Goal: Book appointment/travel/reservation

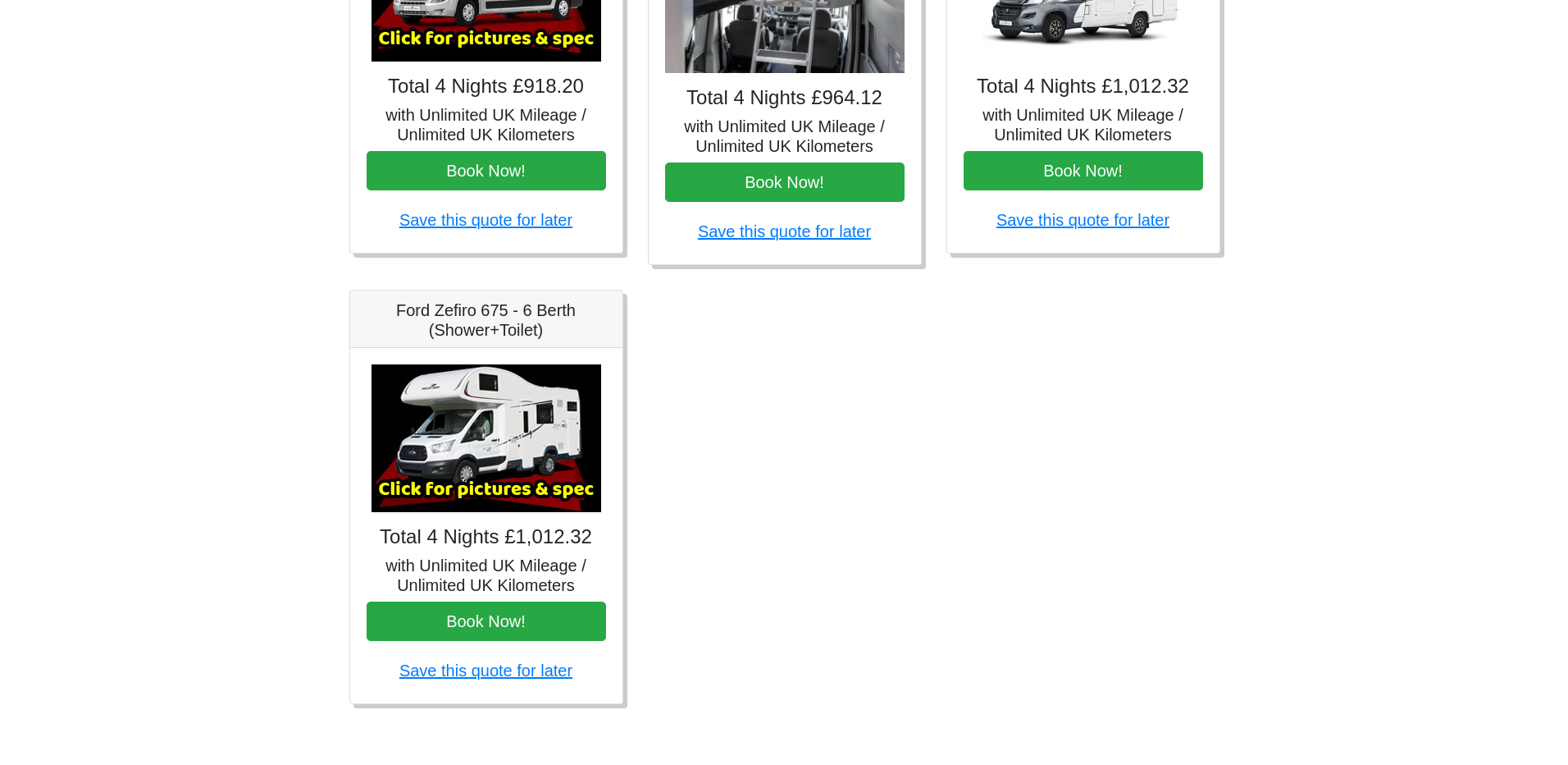
scroll to position [873, 0]
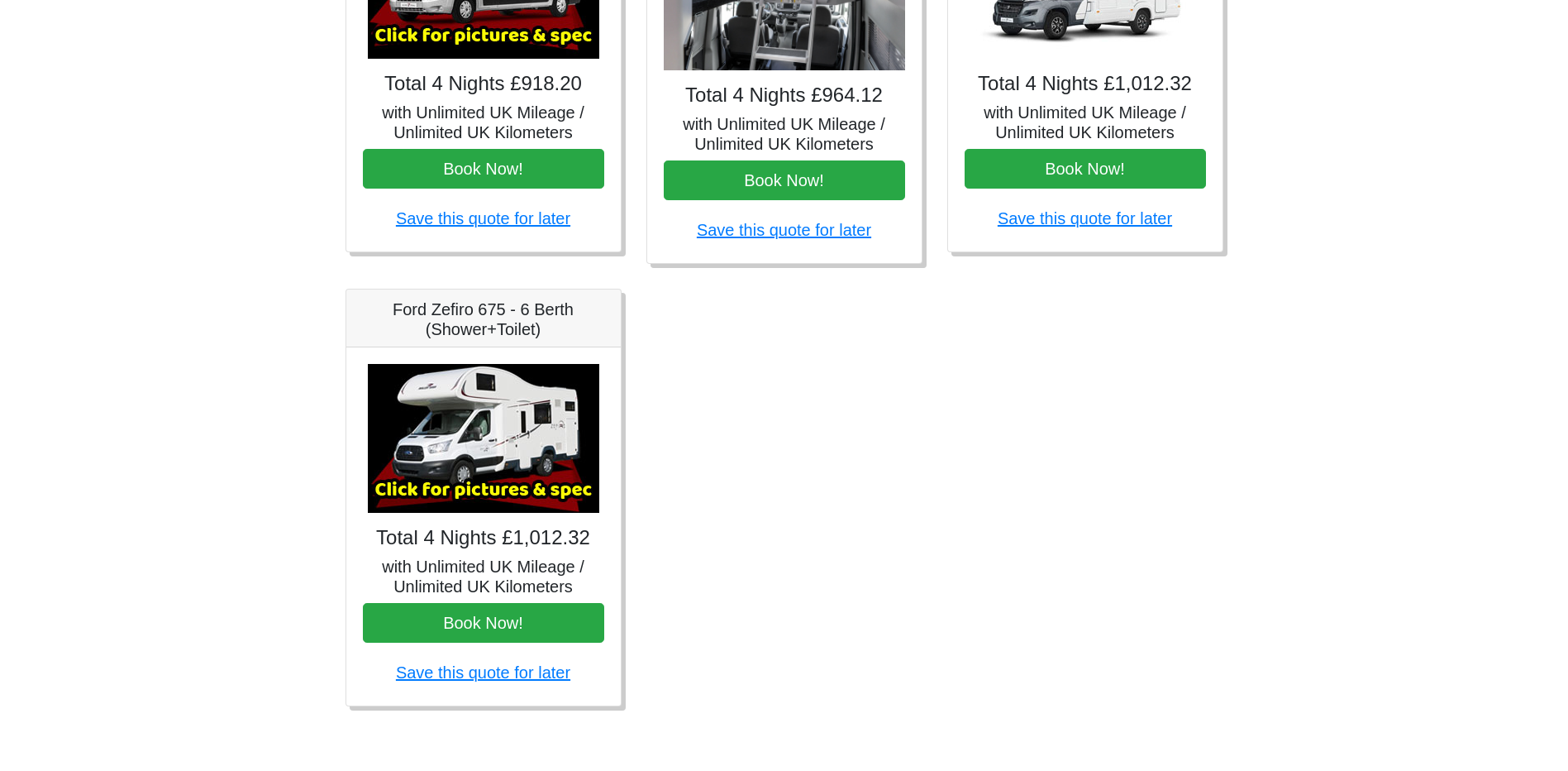
click at [476, 419] on img at bounding box center [483, 438] width 232 height 149
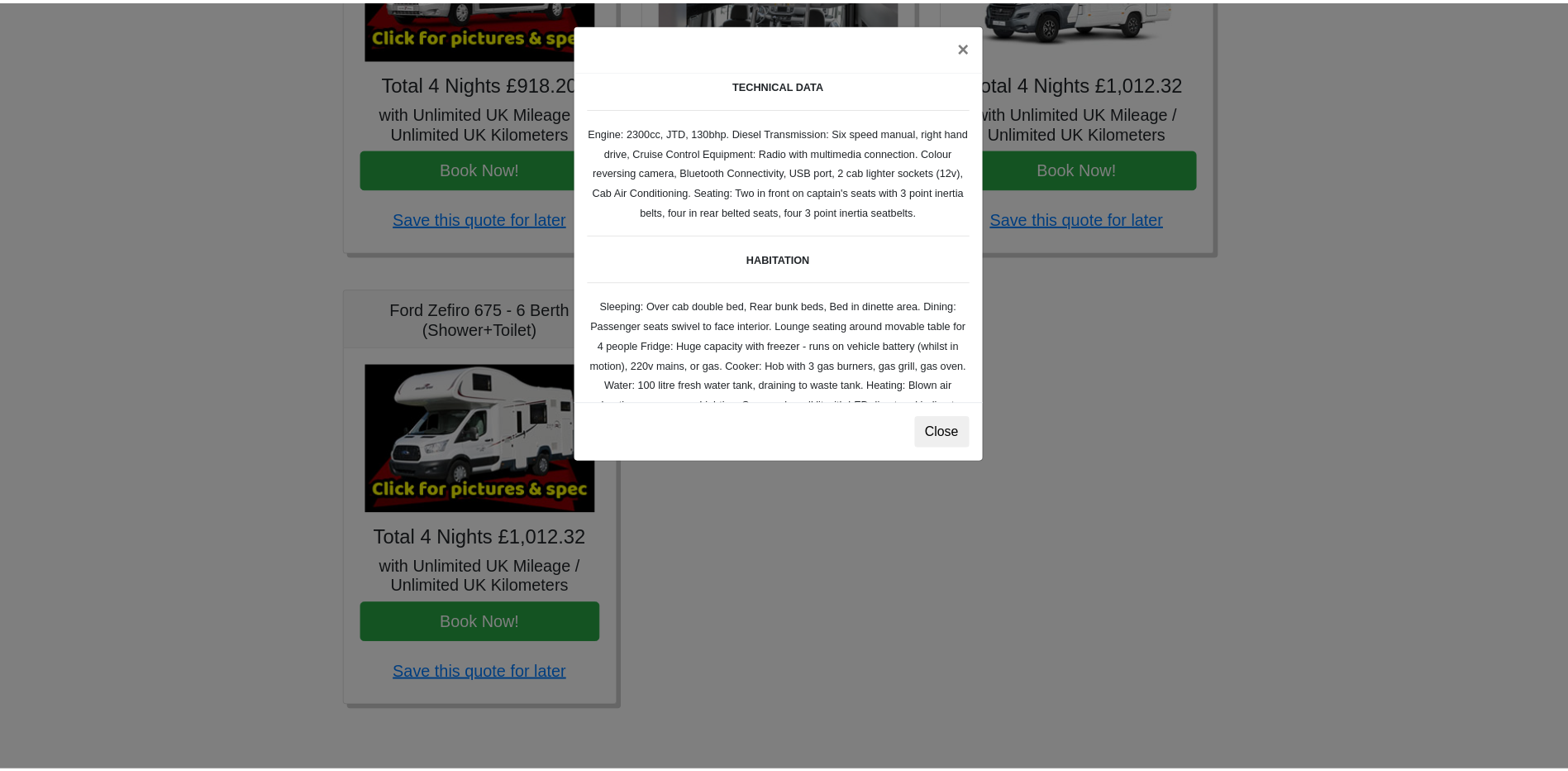
scroll to position [165, 0]
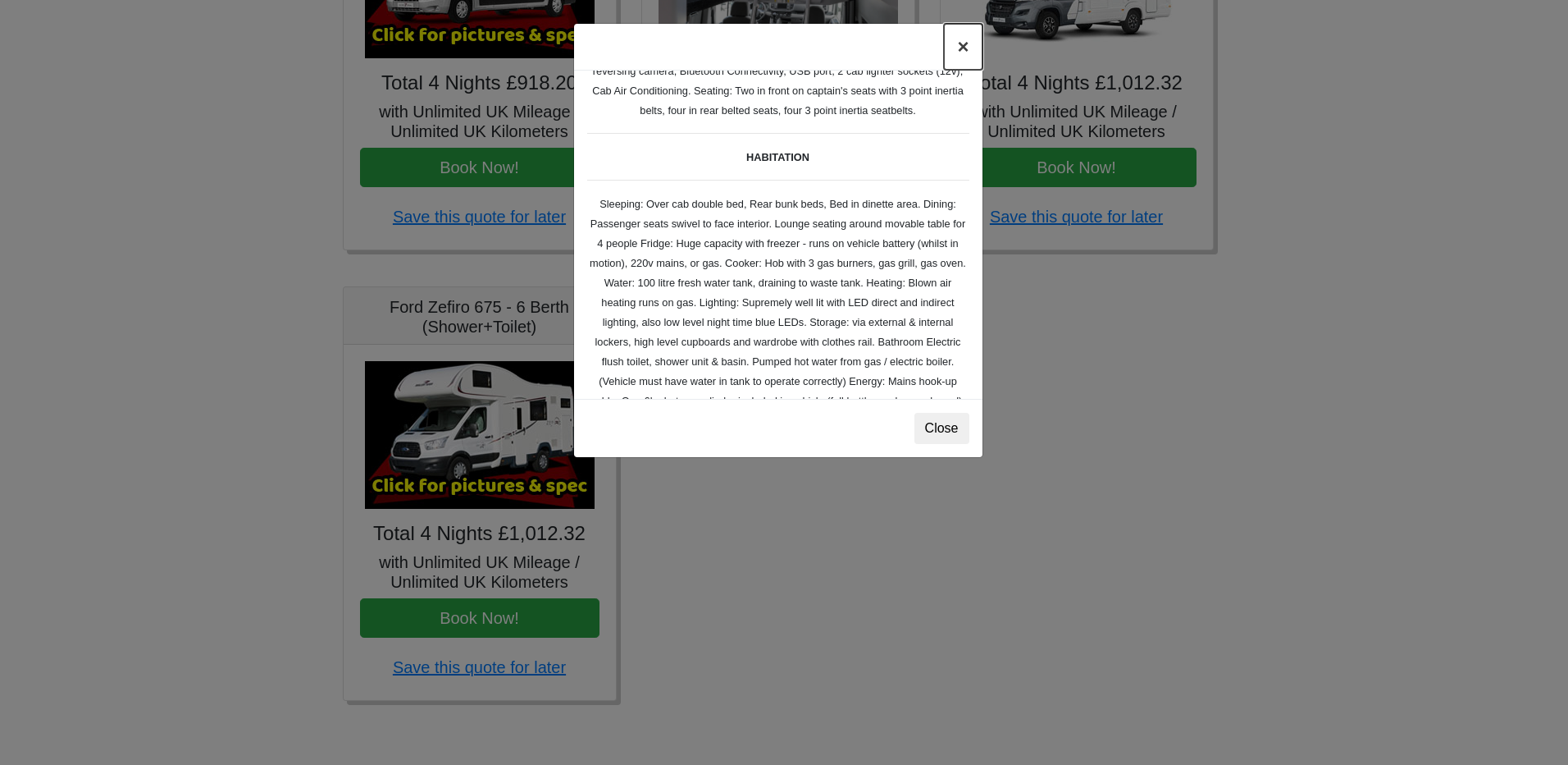
click at [968, 51] on button "×" at bounding box center [963, 47] width 38 height 46
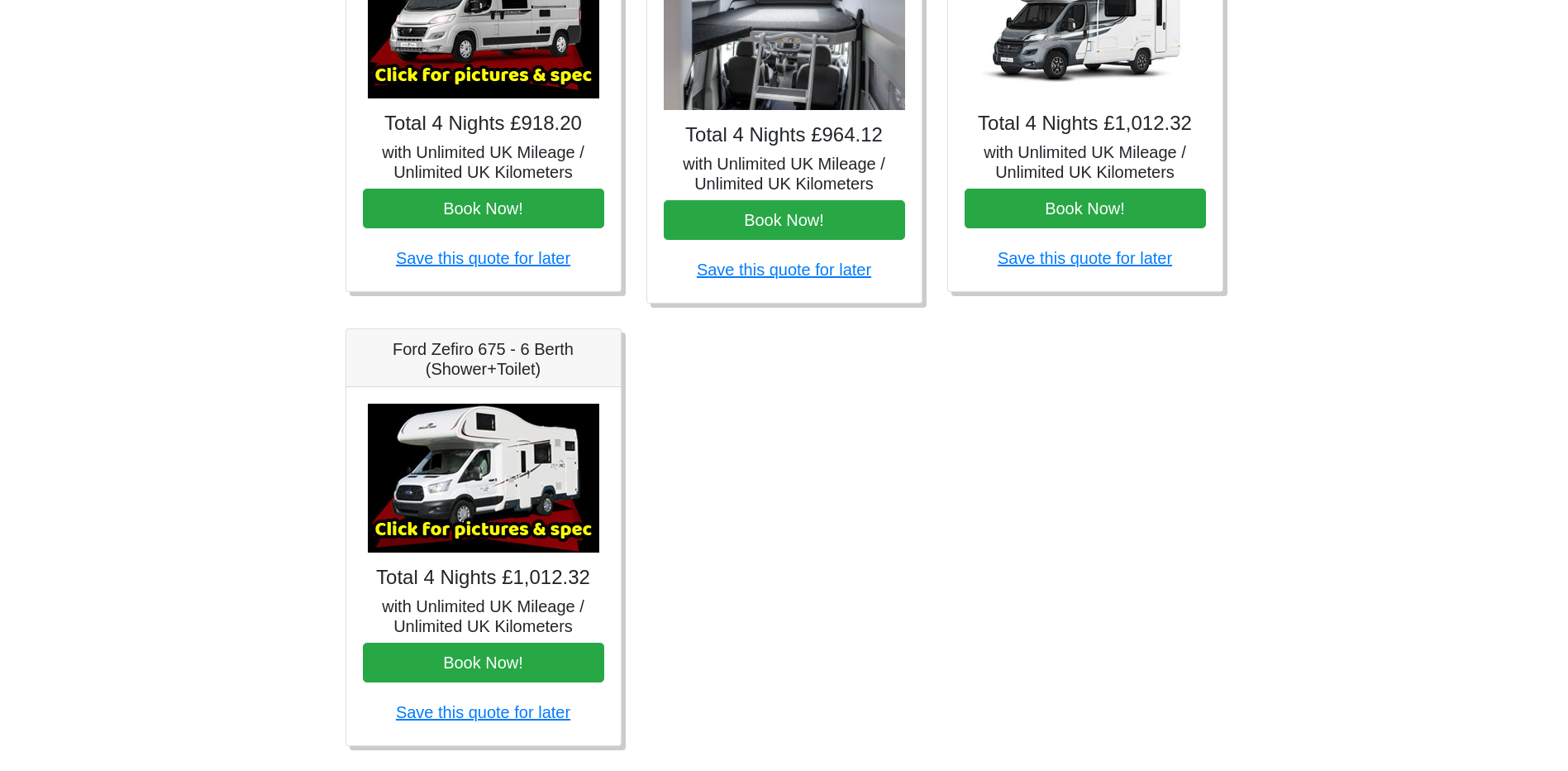
scroll to position [880, 0]
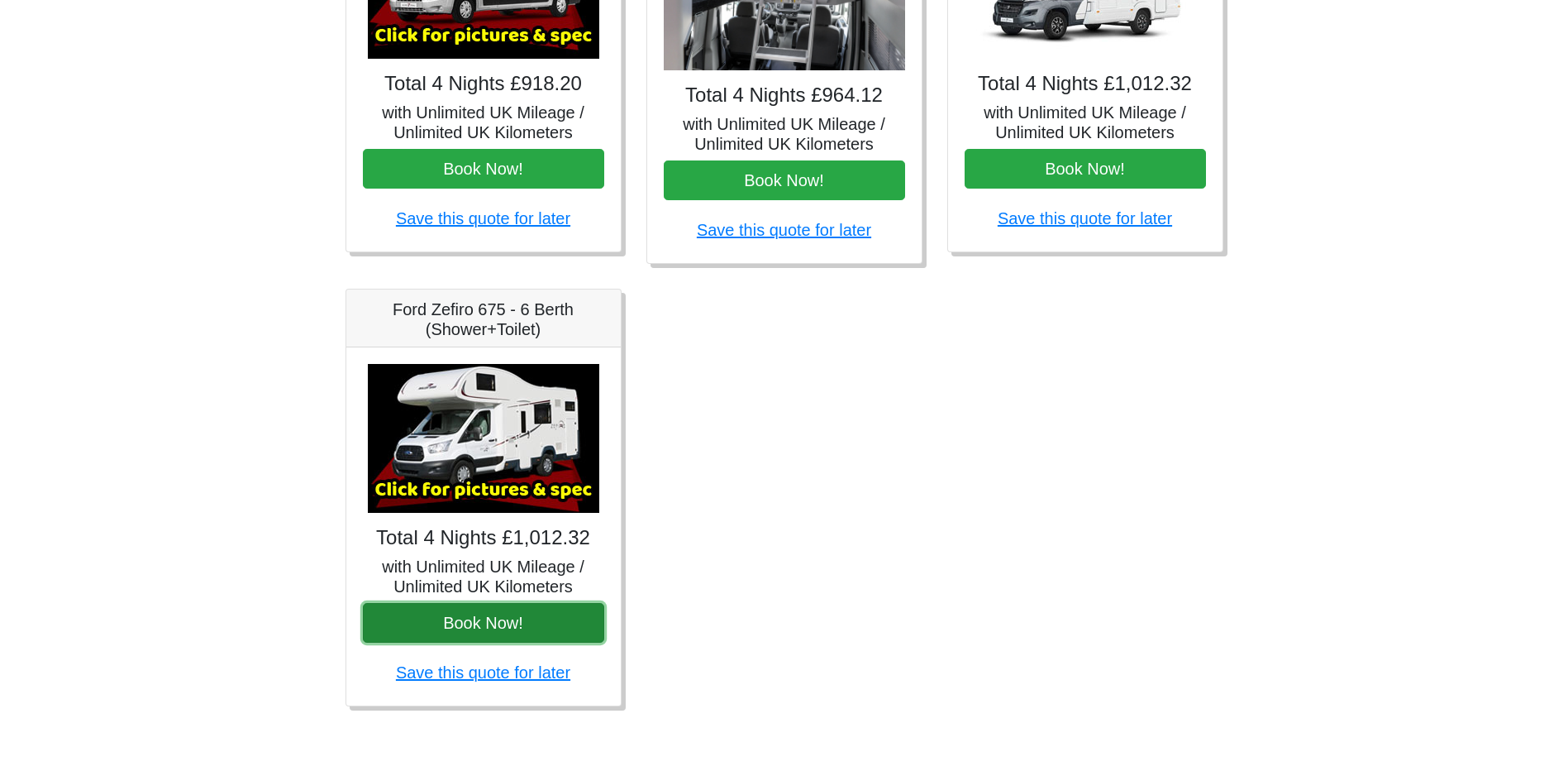
click at [497, 609] on button "Book Now!" at bounding box center [483, 623] width 241 height 40
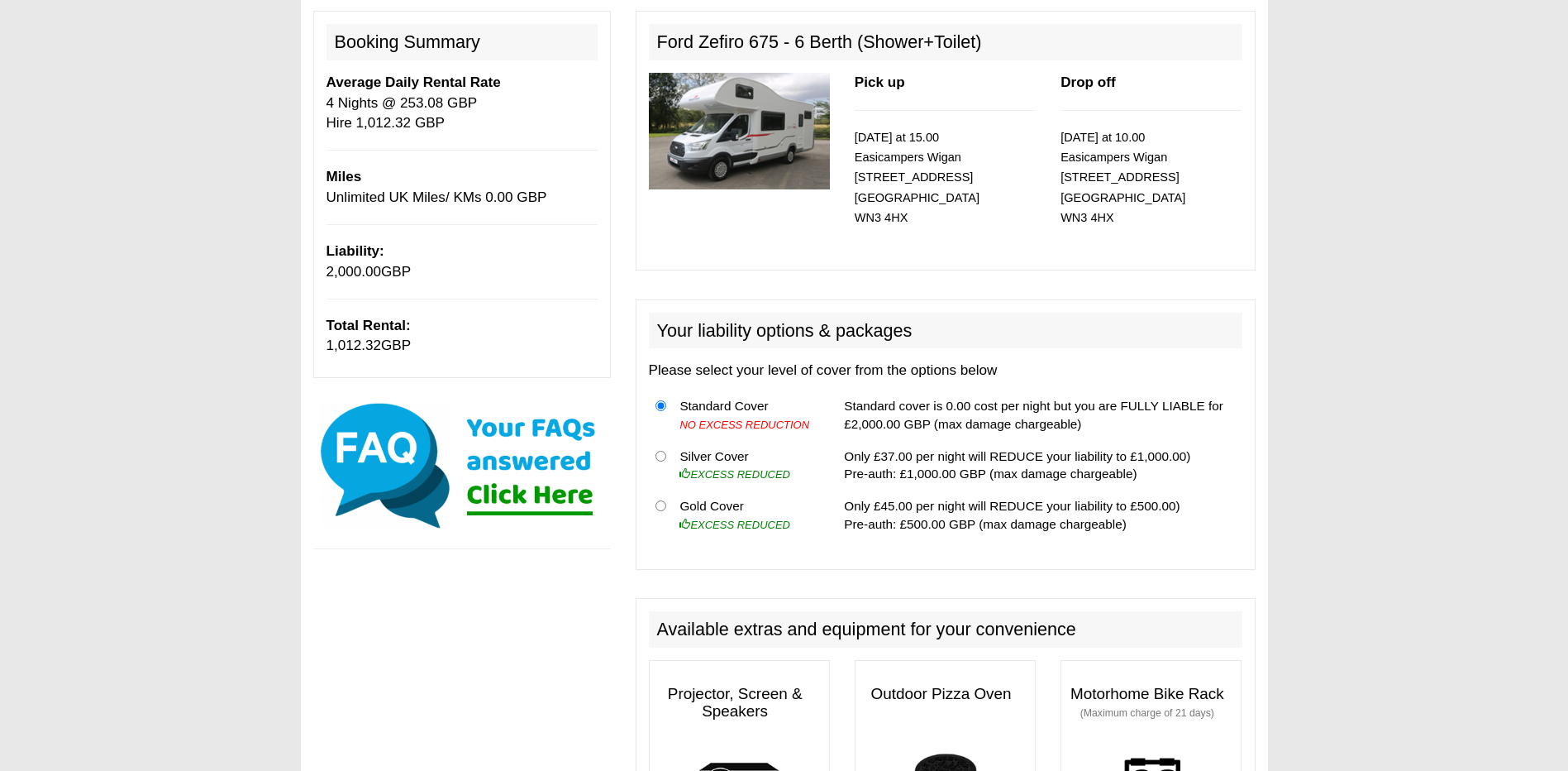
scroll to position [165, 0]
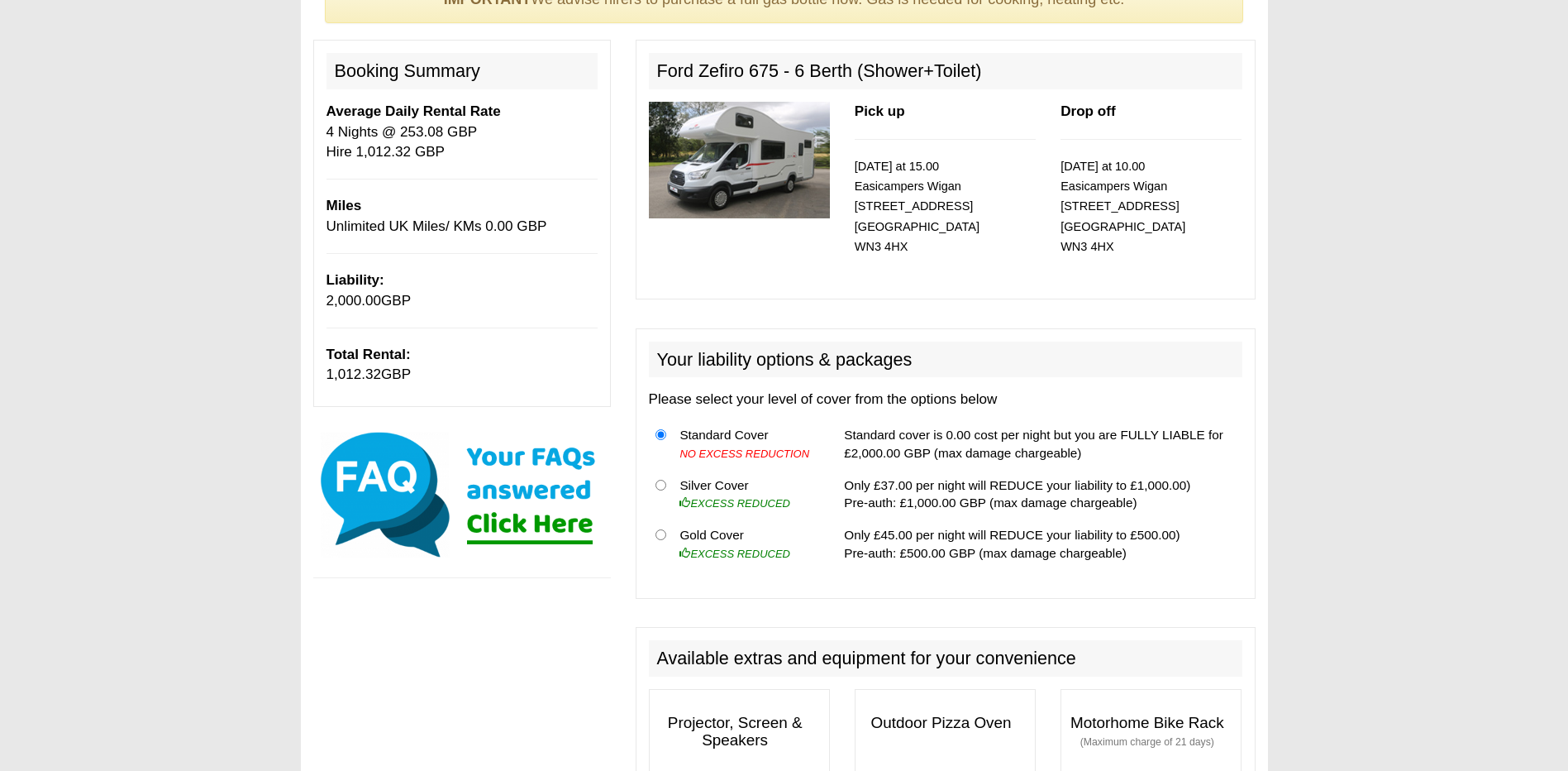
click at [677, 539] on td "Gold Cover EXCESS REDUCED" at bounding box center [746, 543] width 147 height 49
click at [668, 541] on th at bounding box center [661, 543] width 25 height 49
click at [663, 536] on input "radio" at bounding box center [661, 535] width 10 height 10
radio input "true"
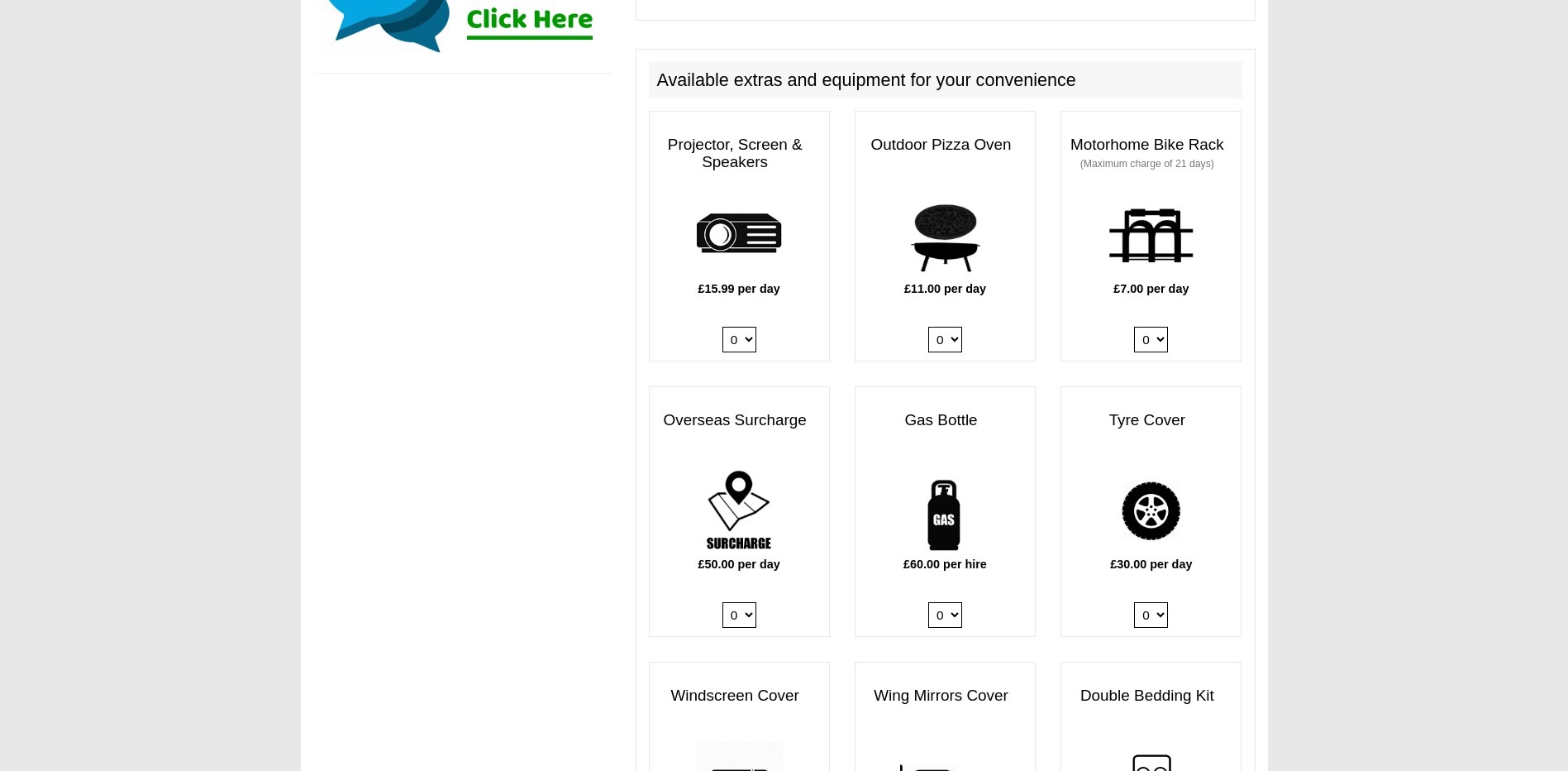
scroll to position [744, 0]
click at [956, 623] on select "0 1" at bounding box center [944, 614] width 34 height 26
select select "Gas Bottle x QTY 1 @ 60.00 GBP per hire."
click at [928, 601] on select "0 1" at bounding box center [944, 614] width 34 height 26
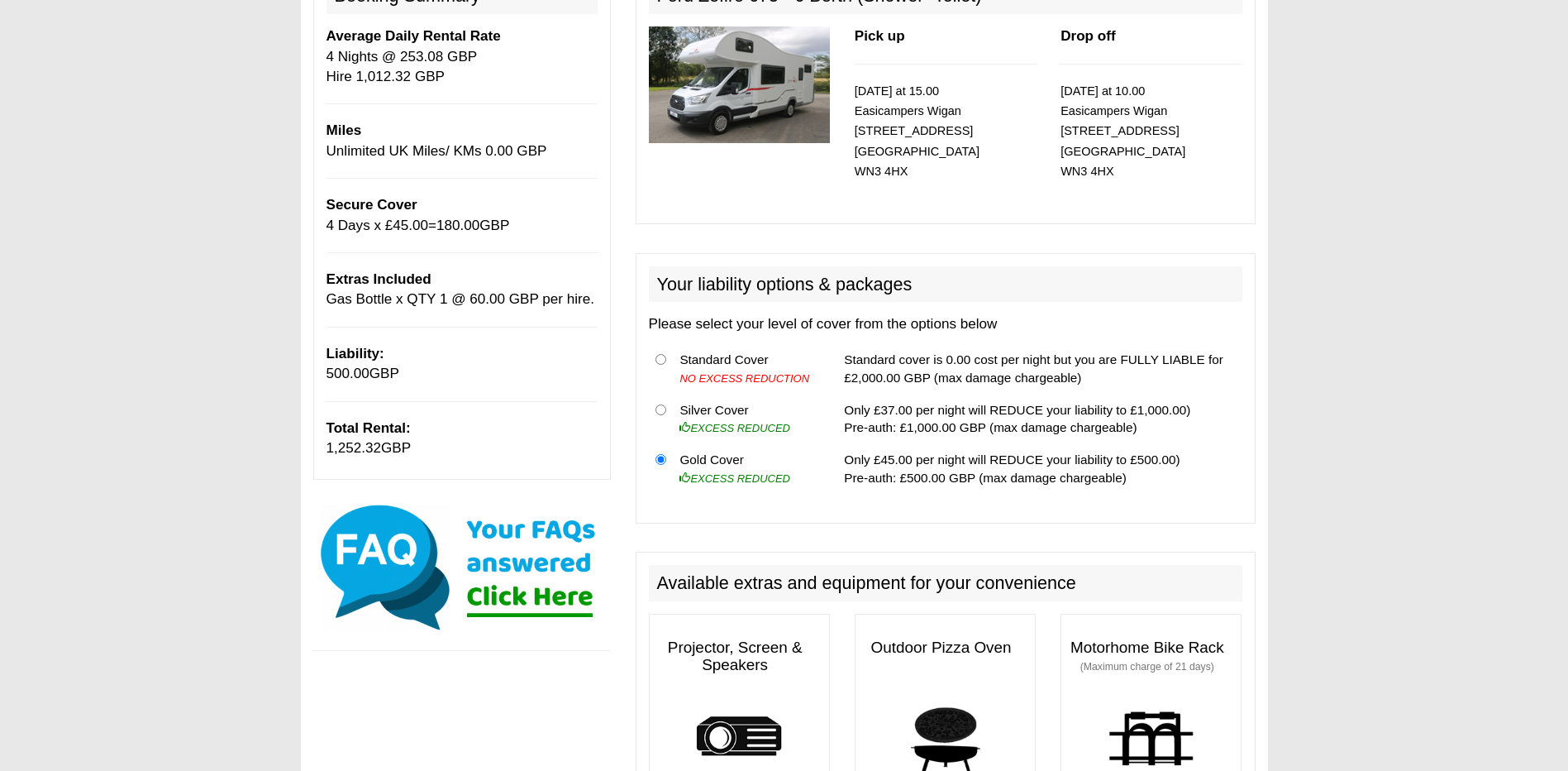
scroll to position [240, 0]
